Goal: Task Accomplishment & Management: Manage account settings

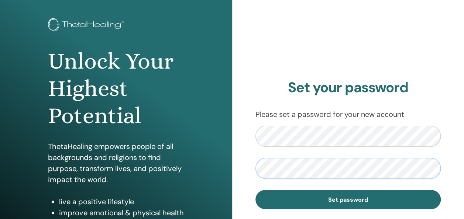
scroll to position [135, 0]
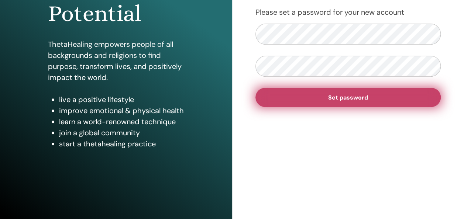
click at [334, 97] on span "Set password" at bounding box center [348, 98] width 40 height 8
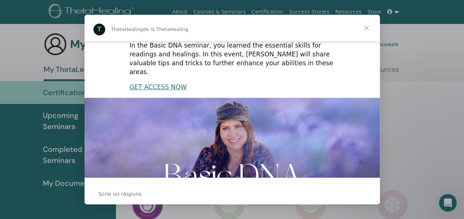
scroll to position [218, 0]
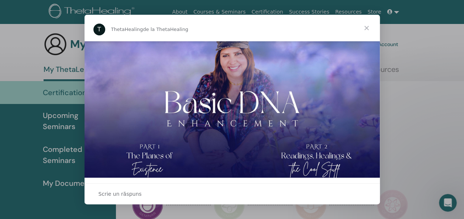
click at [367, 27] on span "Închidere" at bounding box center [366, 28] width 27 height 27
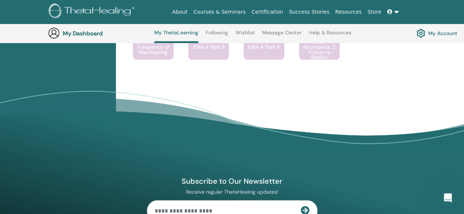
scroll to position [615, 0]
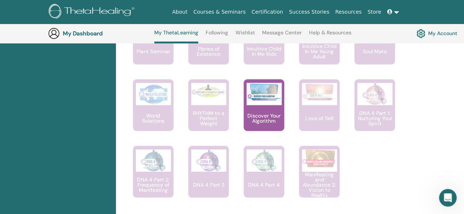
click at [88, 31] on h3 "My Dashboard" at bounding box center [100, 33] width 74 height 7
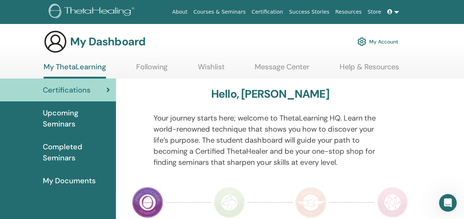
scroll to position [0, 0]
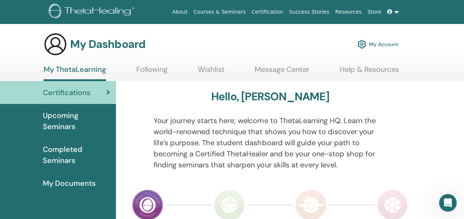
drag, startPoint x: 445, startPoint y: 0, endPoint x: 285, endPoint y: 32, distance: 162.6
click at [285, 34] on div "My Dashboard My Account" at bounding box center [221, 44] width 354 height 24
click at [160, 69] on link "Following" at bounding box center [151, 72] width 31 height 14
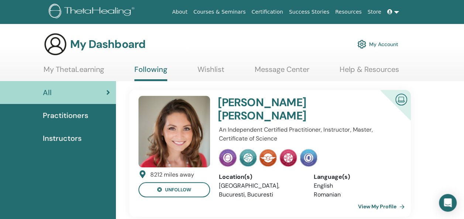
click at [364, 44] on img at bounding box center [361, 44] width 9 height 13
click at [393, 199] on link "View My Profile" at bounding box center [382, 206] width 49 height 15
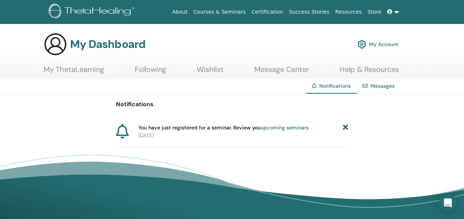
click at [376, 44] on link "My Account" at bounding box center [377, 44] width 41 height 16
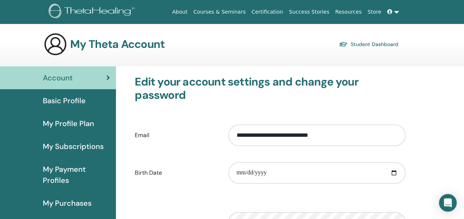
click at [395, 13] on link at bounding box center [393, 12] width 18 height 14
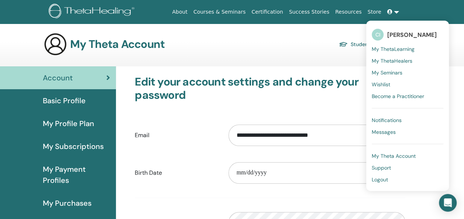
click at [386, 155] on span "My Theta Account" at bounding box center [393, 156] width 44 height 7
